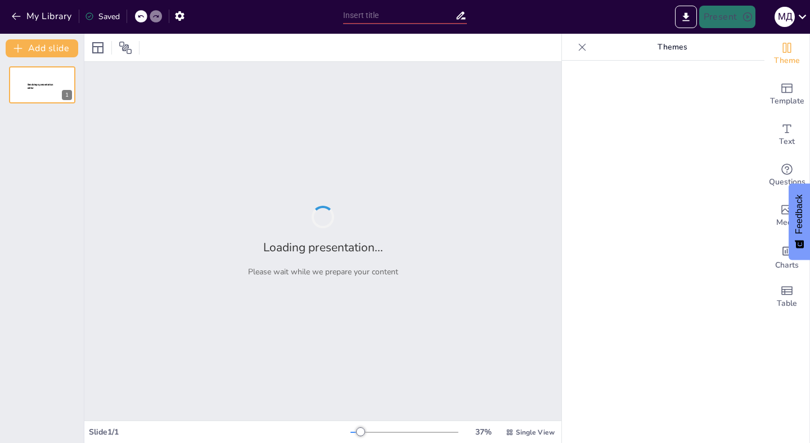
type input "Эволюция методологий: Как Waterfall уступил место [PERSON_NAME] и DevOps"
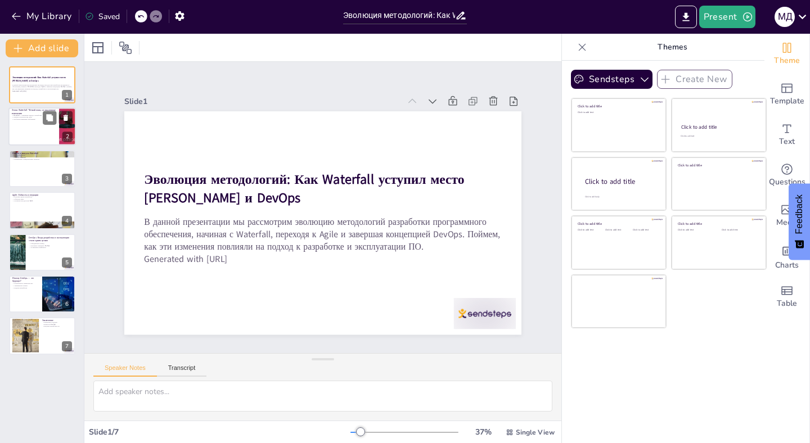
click at [35, 126] on div at bounding box center [42, 127] width 68 height 38
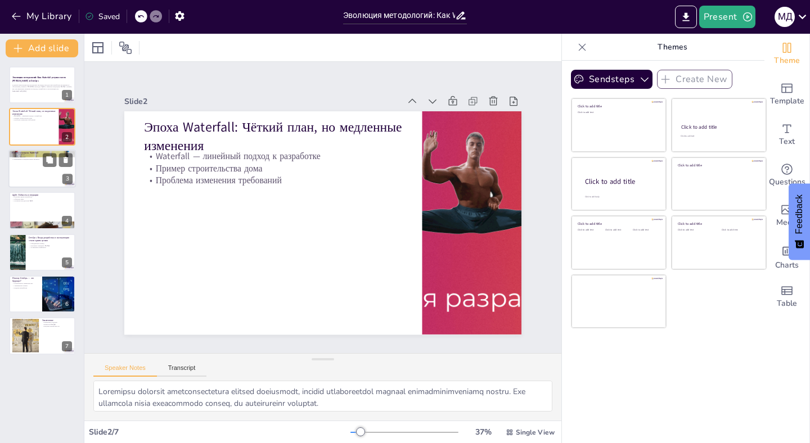
click at [38, 175] on div at bounding box center [42, 169] width 68 height 38
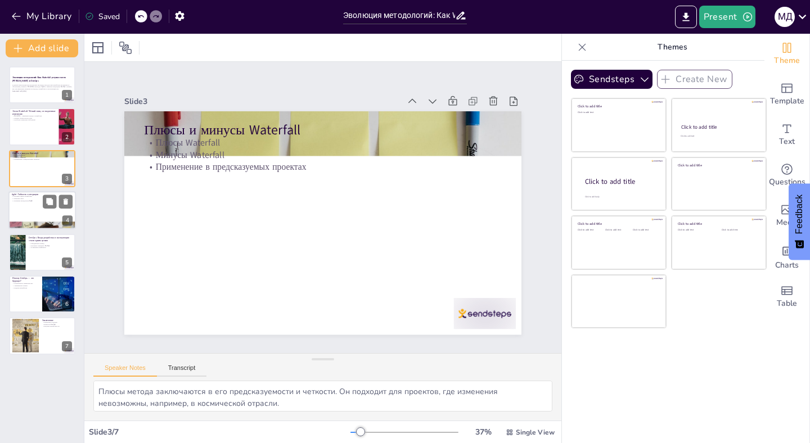
click at [36, 213] on div at bounding box center [42, 210] width 68 height 38
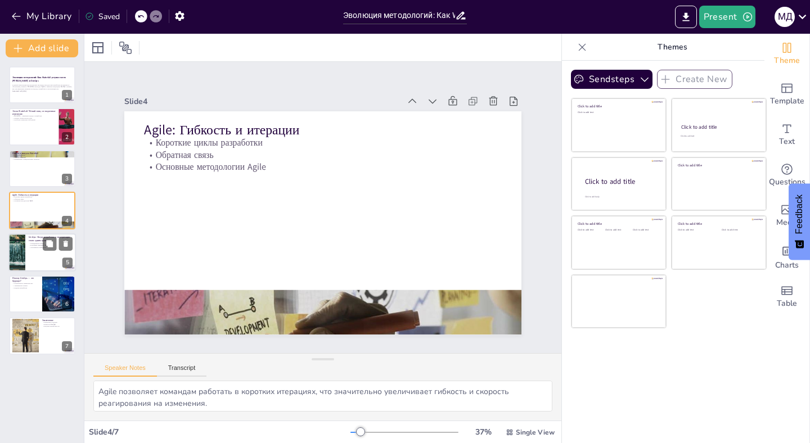
click at [39, 262] on div at bounding box center [42, 252] width 68 height 38
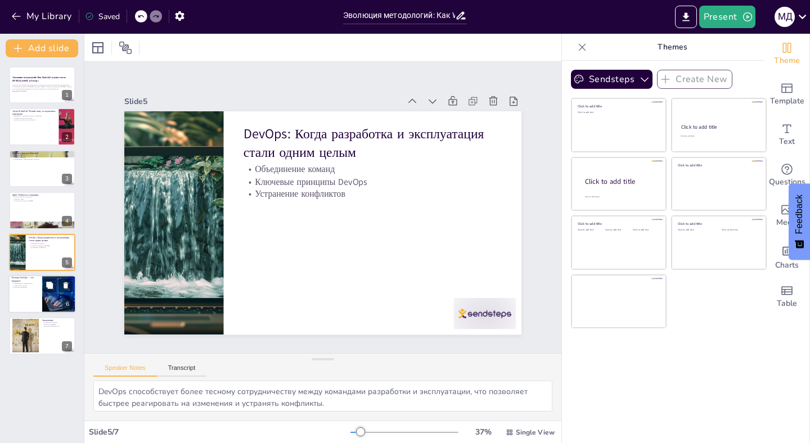
click at [39, 291] on div at bounding box center [42, 294] width 68 height 38
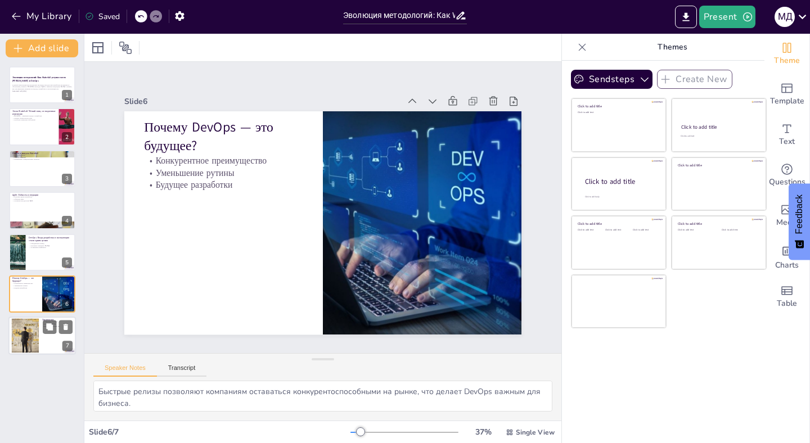
click at [22, 338] on div at bounding box center [25, 336] width 55 height 34
type textarea "Понимание изменений в подходах к разработке ПО является критически важным для у…"
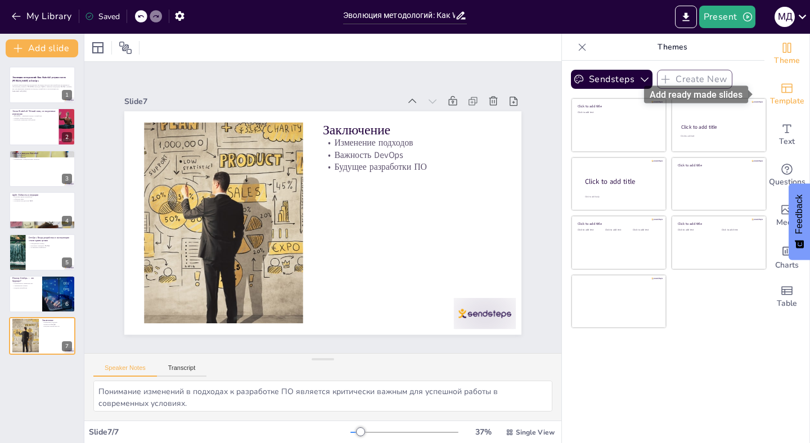
click at [784, 96] on span "Template" at bounding box center [787, 101] width 34 height 12
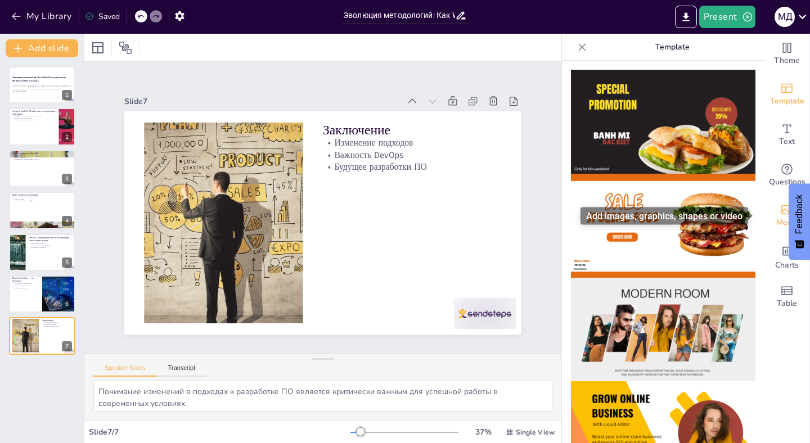
drag, startPoint x: 752, startPoint y: 142, endPoint x: 759, endPoint y: 224, distance: 82.5
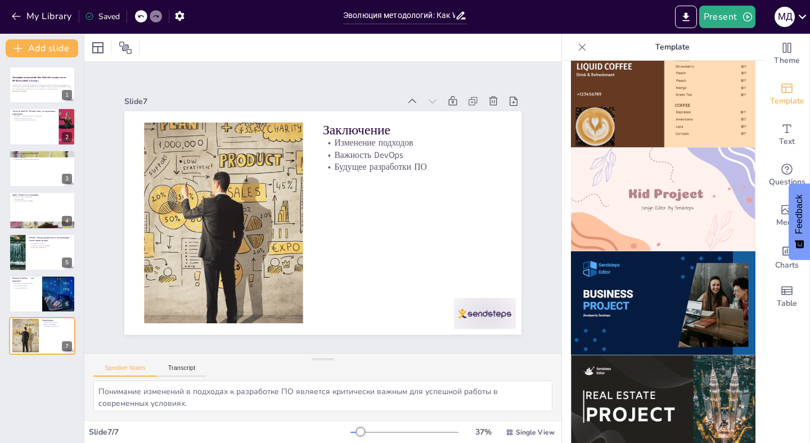
scroll to position [757, 0]
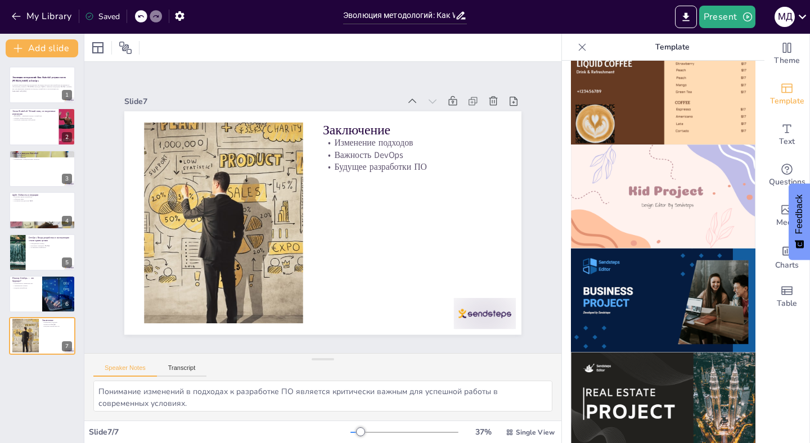
click at [618, 279] on img at bounding box center [663, 301] width 185 height 104
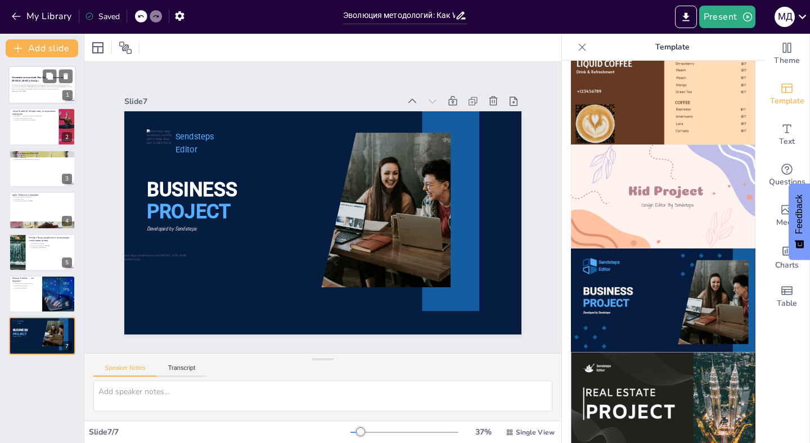
click at [42, 86] on p "В данной презентации мы рассмотрим эволюцию методологий разработки программного…" at bounding box center [42, 87] width 61 height 6
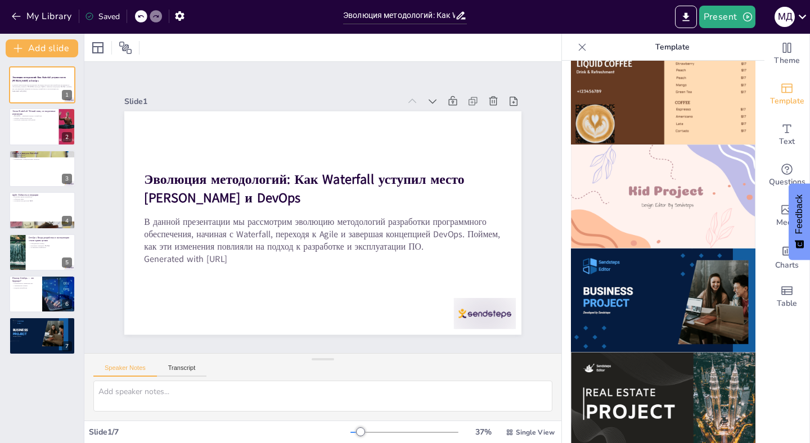
click at [659, 251] on img at bounding box center [663, 301] width 185 height 104
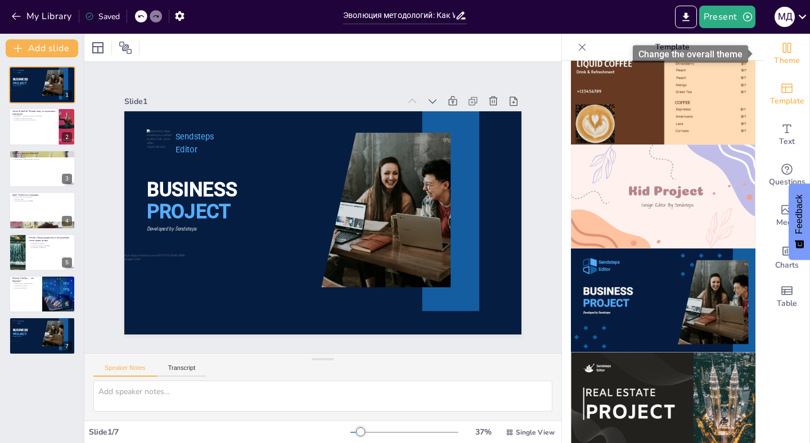
click at [782, 55] on span "Theme" at bounding box center [787, 61] width 26 height 12
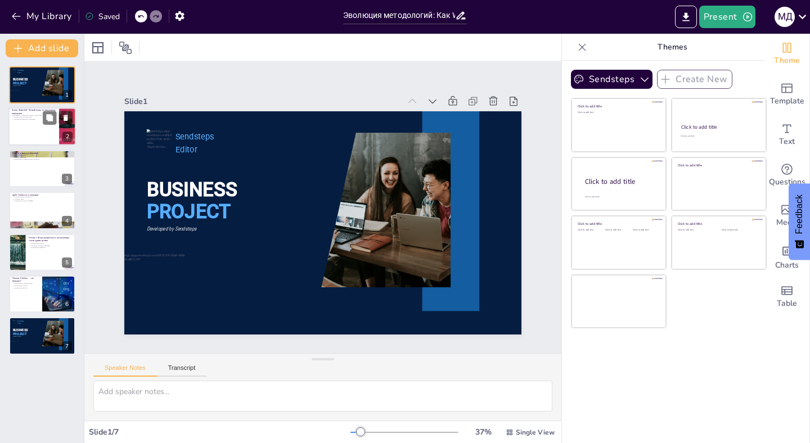
click at [47, 130] on div at bounding box center [42, 127] width 68 height 38
type textarea "Loremipsu dolorsit ametconsectetura elitsed doeiusmodt, incidid utlaboreetdol m…"
